Goal: Book appointment/travel/reservation

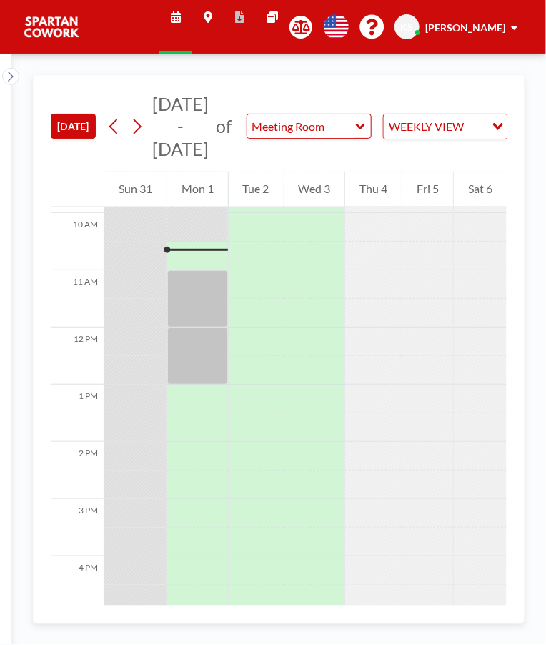
scroll to position [572, 0]
click at [193, 267] on div at bounding box center [197, 293] width 61 height 57
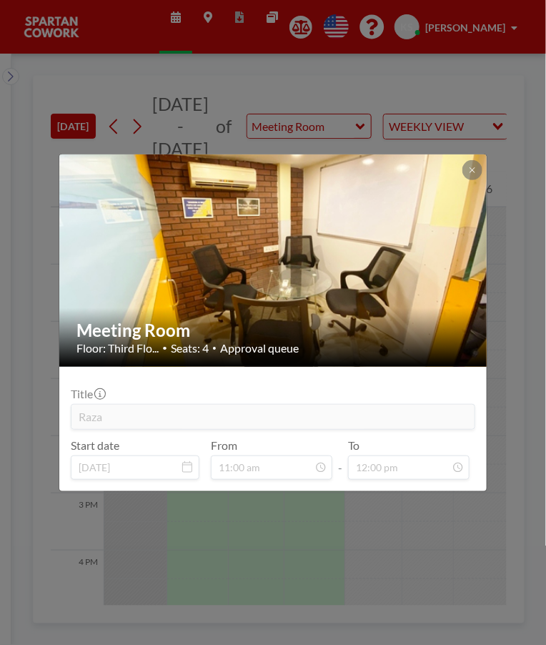
click at [427, 525] on div "Meeting Room Floor: Third Flo... • Seats: 4 • Approval queue Title Raza Start d…" at bounding box center [273, 322] width 546 height 645
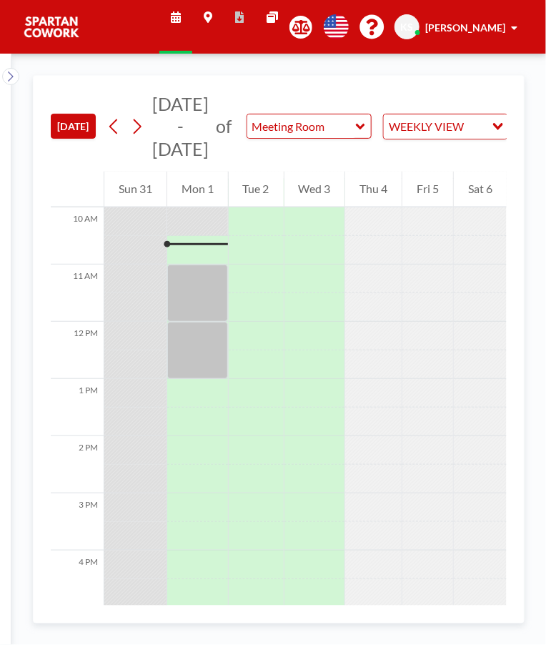
click at [197, 339] on div at bounding box center [197, 350] width 61 height 57
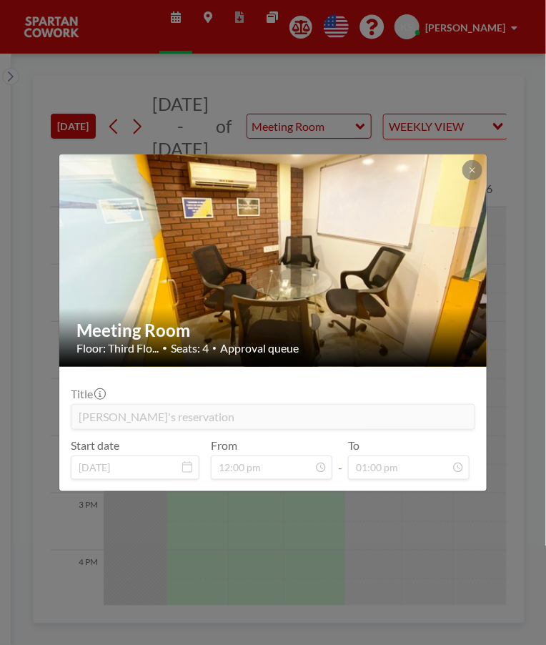
click at [424, 560] on div "Meeting Room Floor: Third Flo... • Seats: 4 • Approval queue Title Dheeraj's re…" at bounding box center [273, 322] width 546 height 645
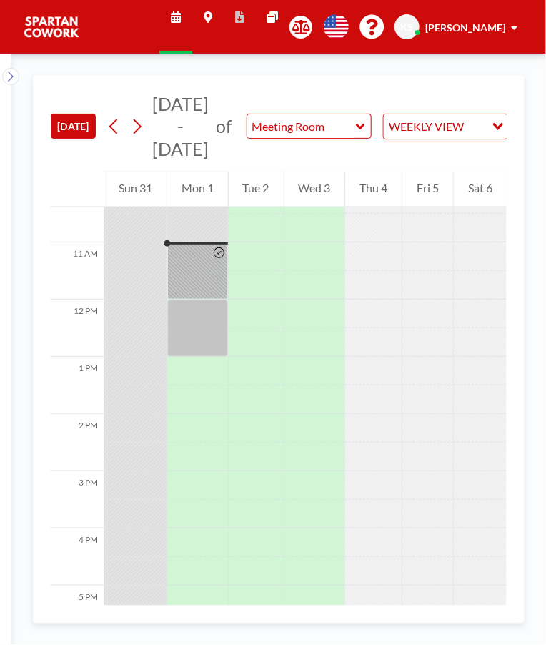
scroll to position [601, 0]
click at [445, 342] on div at bounding box center [427, 336] width 51 height 29
